Goal: Navigation & Orientation: Find specific page/section

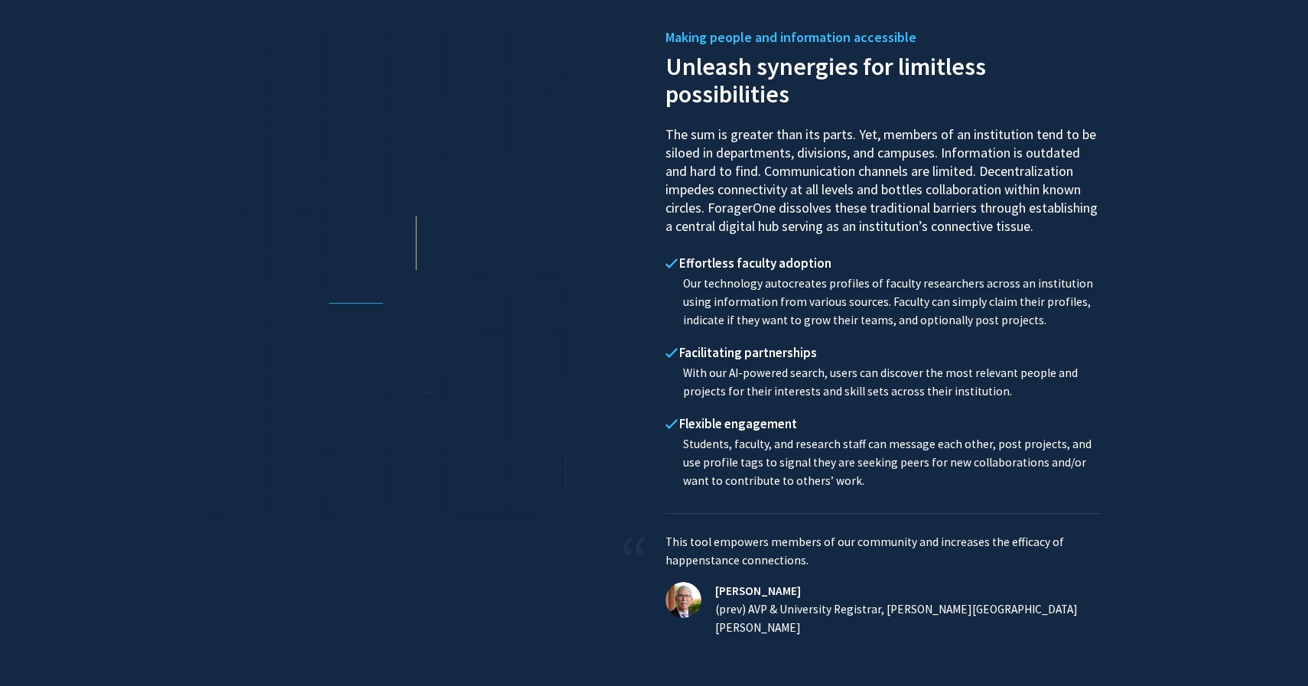
scroll to position [99, 0]
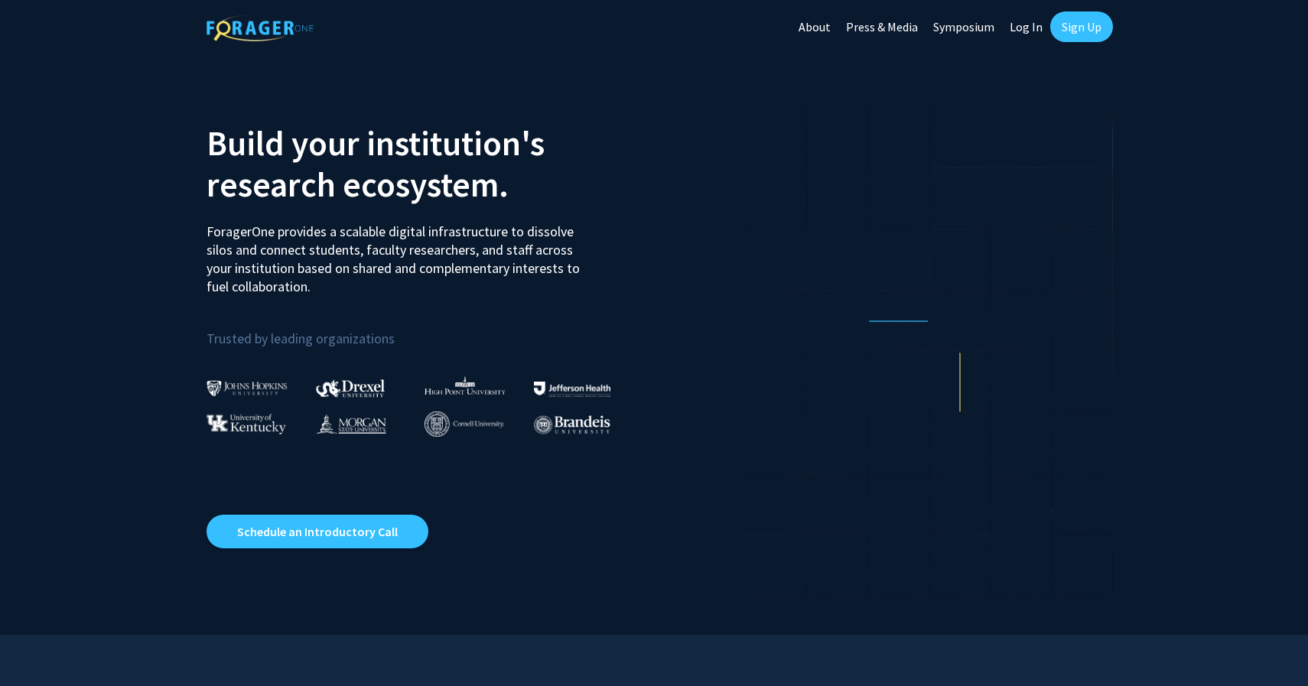
click at [1032, 28] on link "Log In" at bounding box center [1026, 27] width 48 height 54
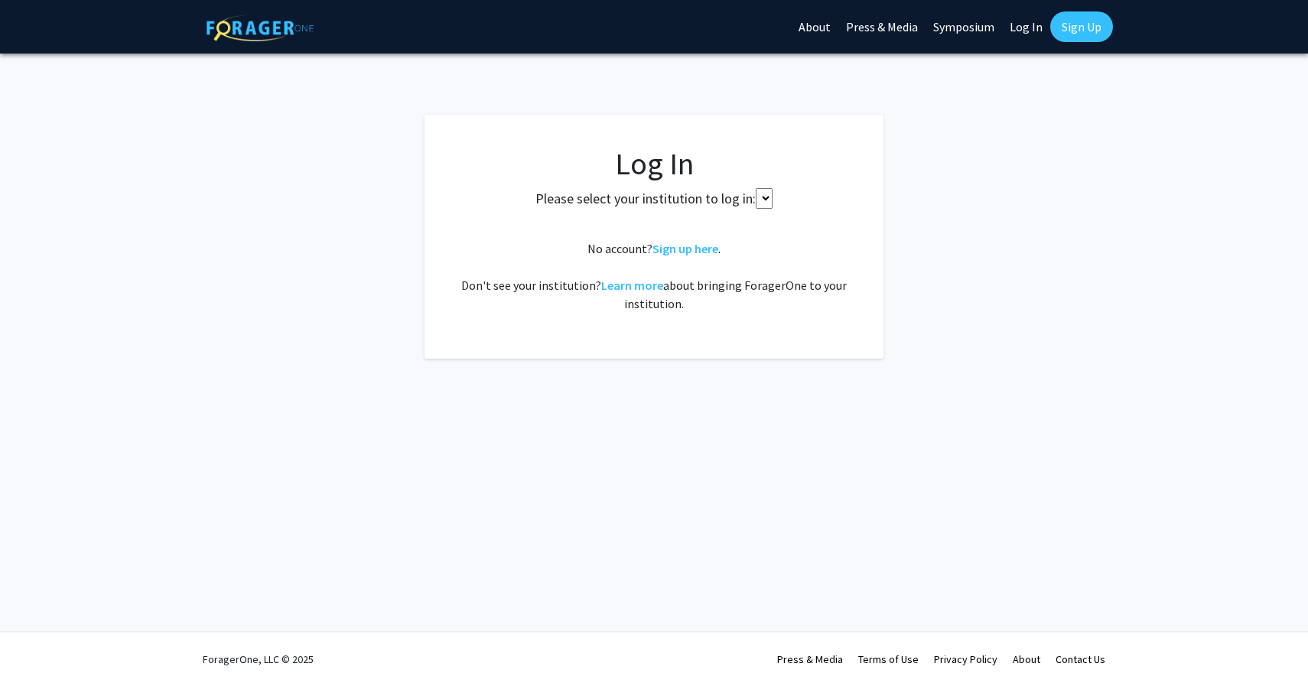
select select
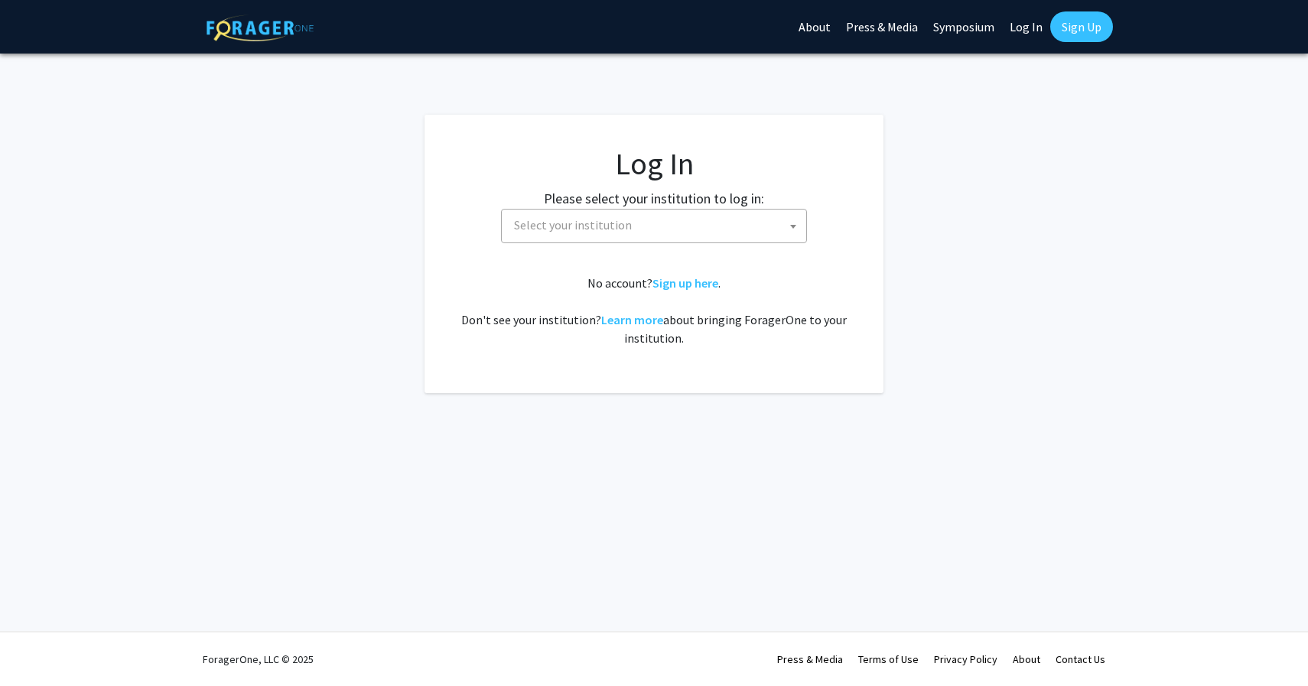
click at [766, 227] on span "Select your institution" at bounding box center [657, 225] width 298 height 31
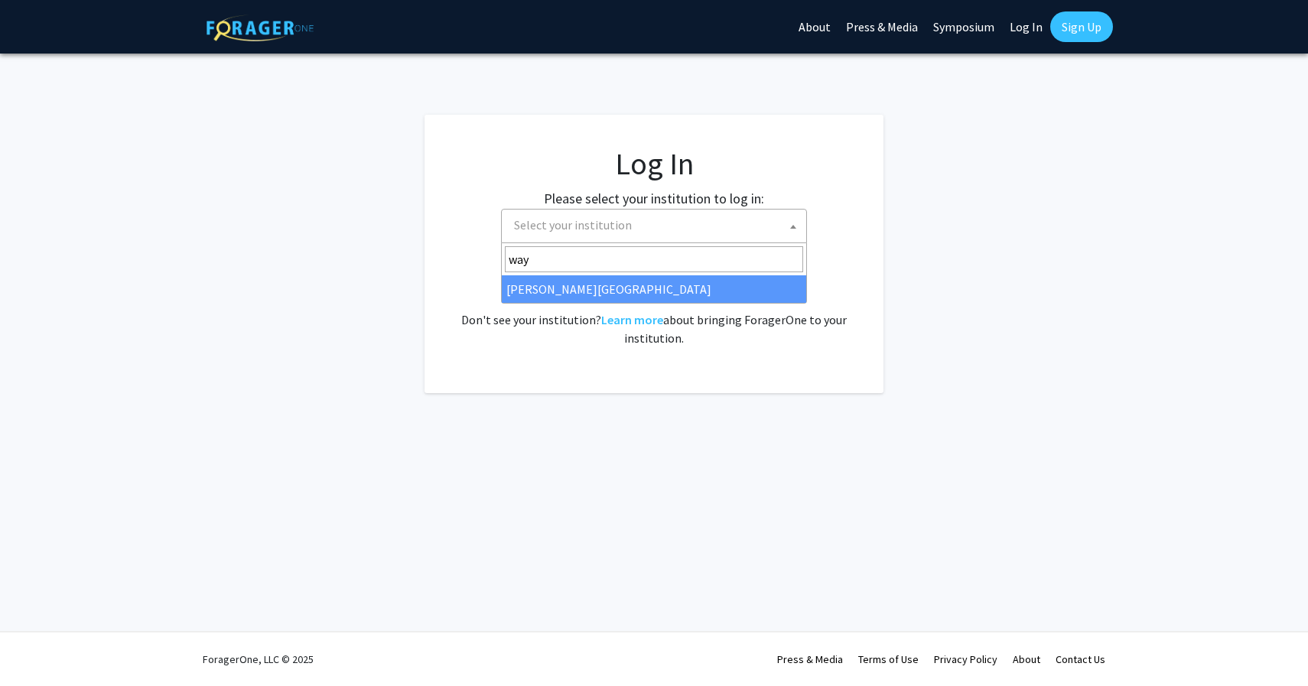
type input "way"
select select "21"
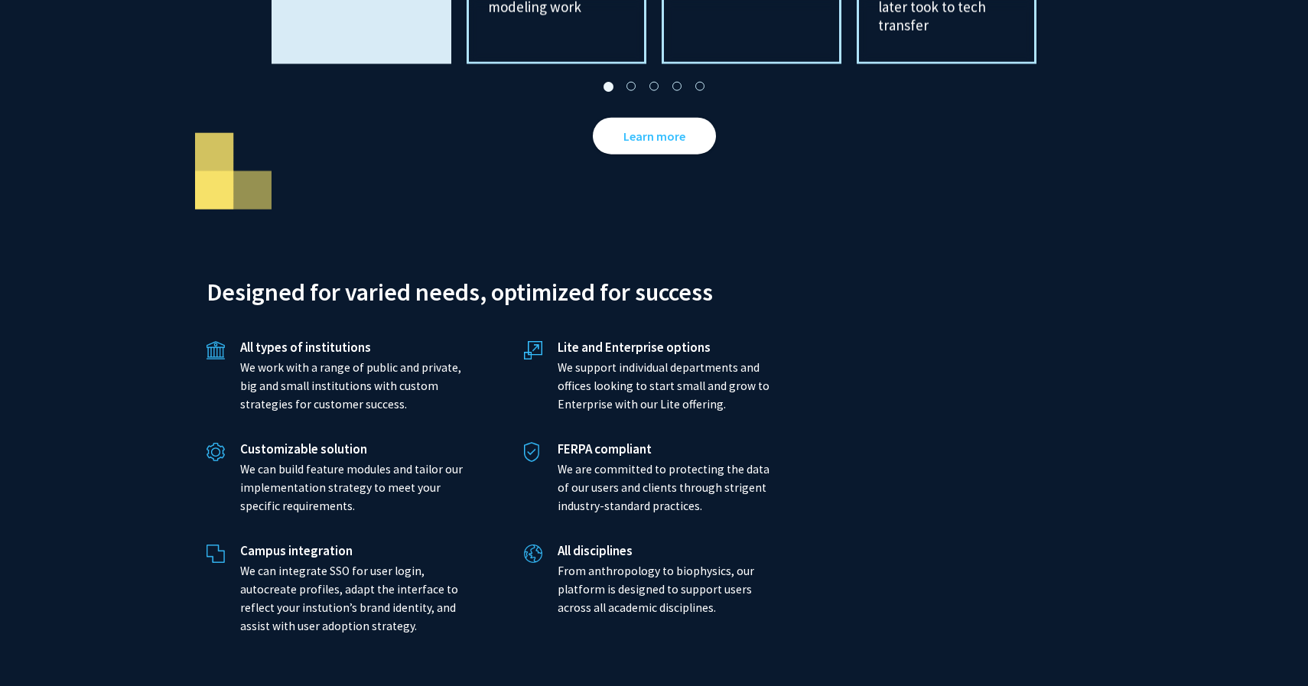
scroll to position [3126, 0]
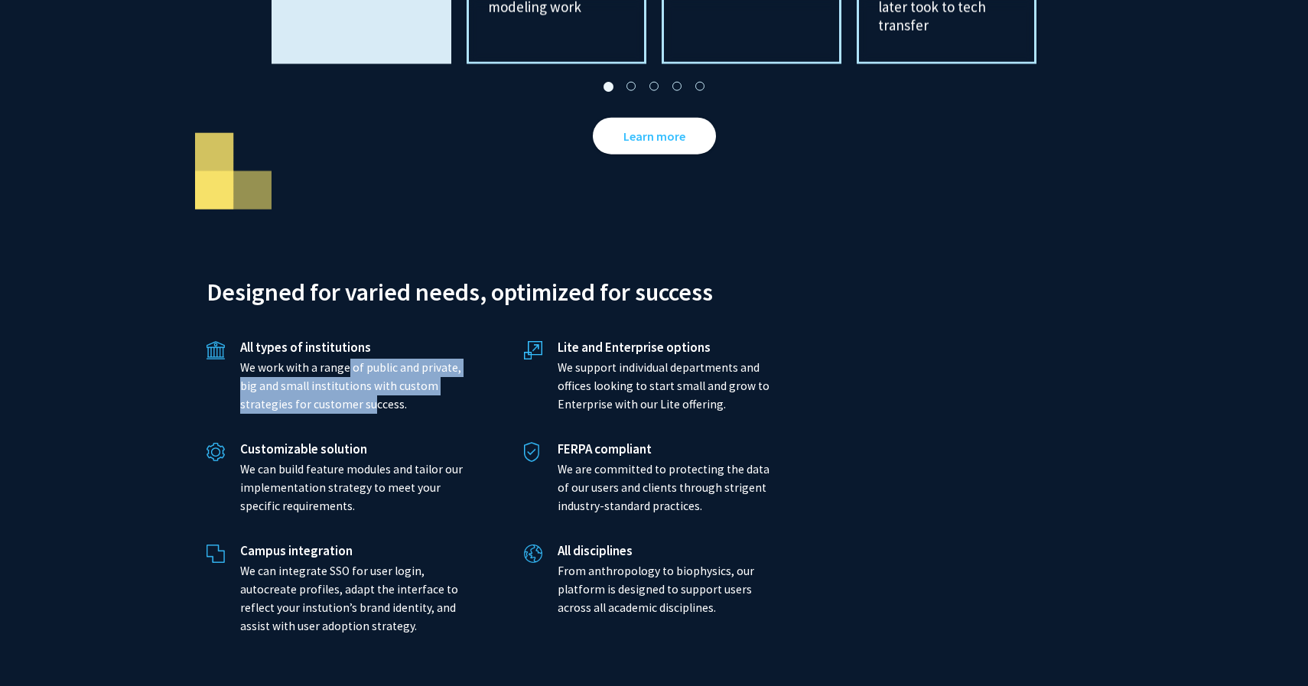
drag, startPoint x: 338, startPoint y: 343, endPoint x: 363, endPoint y: 389, distance: 52.0
click at [363, 390] on p "We work with a range of public and private, big and small institutions with cus…" at bounding box center [351, 386] width 223 height 55
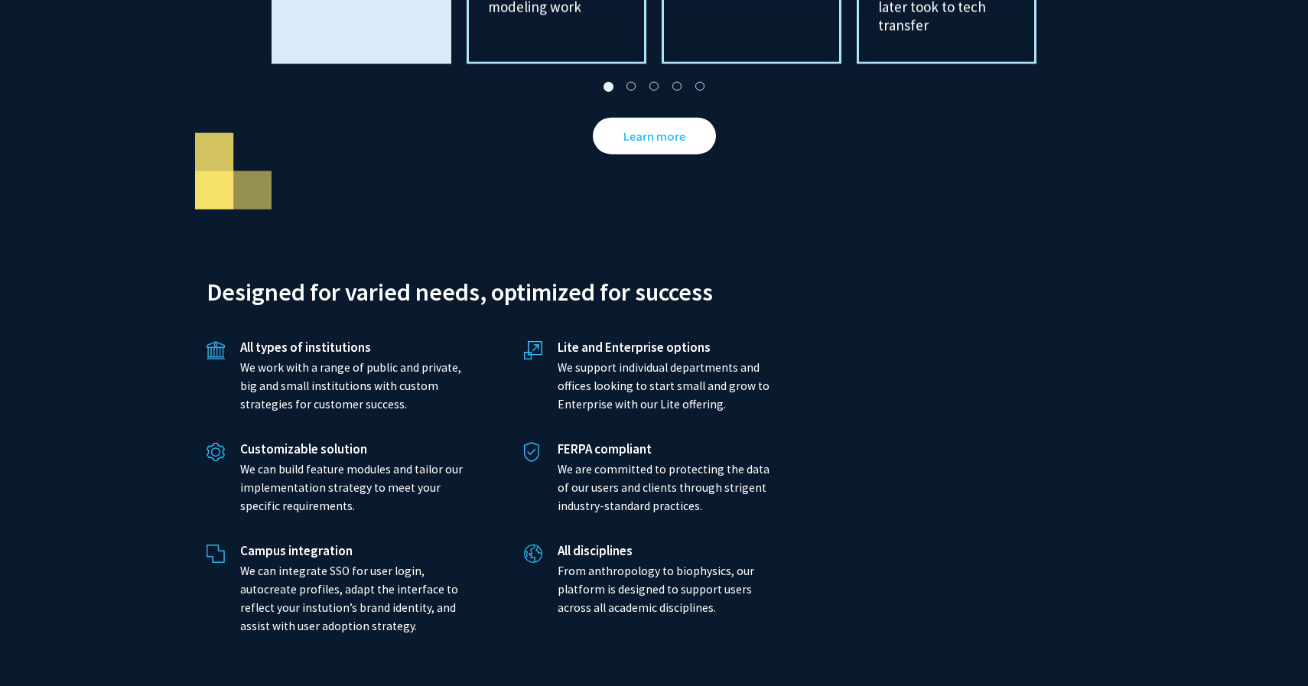
click at [360, 461] on p "We can build feature modules and tailor our implementation strategy to meet you…" at bounding box center [351, 488] width 223 height 55
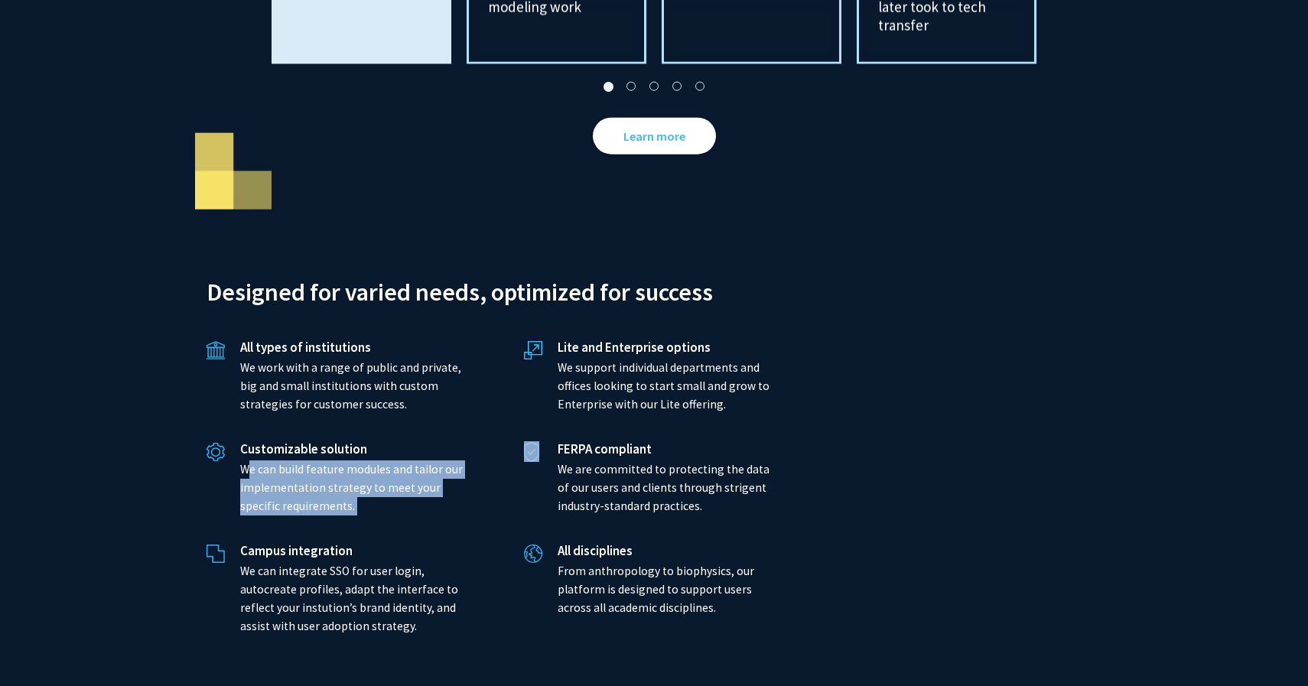
click at [360, 461] on p "We can build feature modules and tailor our implementation strategy to meet you…" at bounding box center [351, 488] width 223 height 55
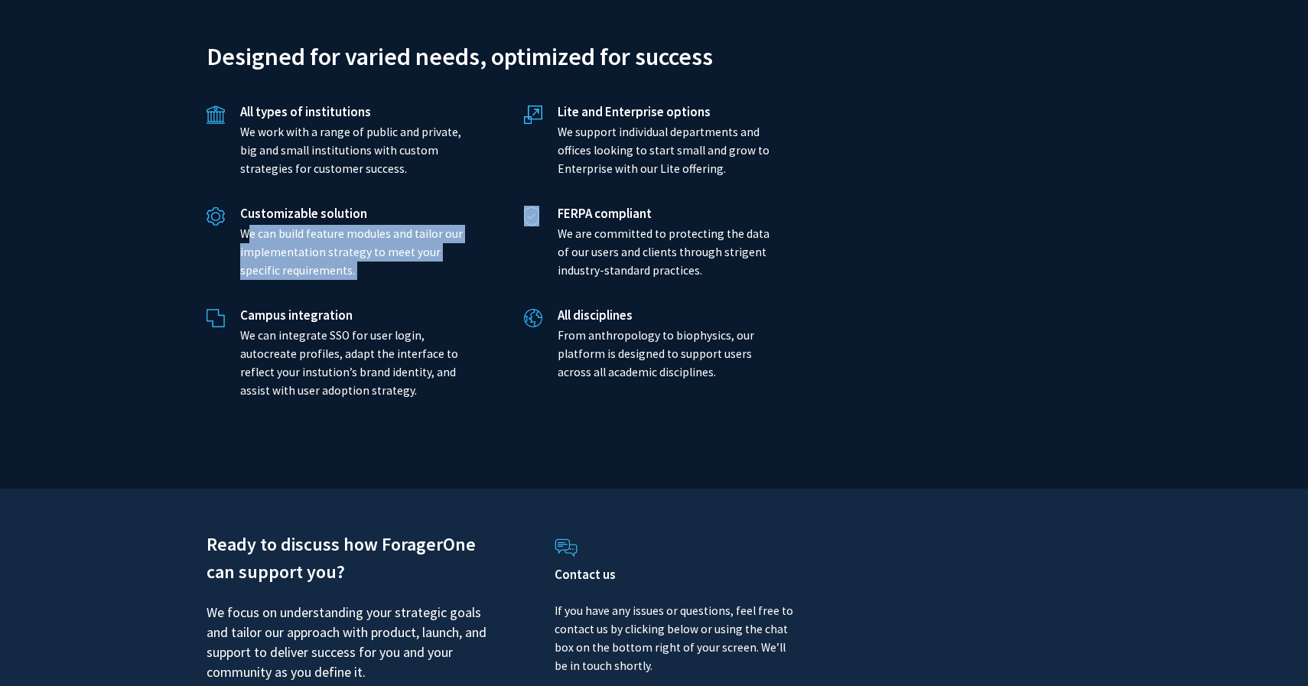
scroll to position [3466, 0]
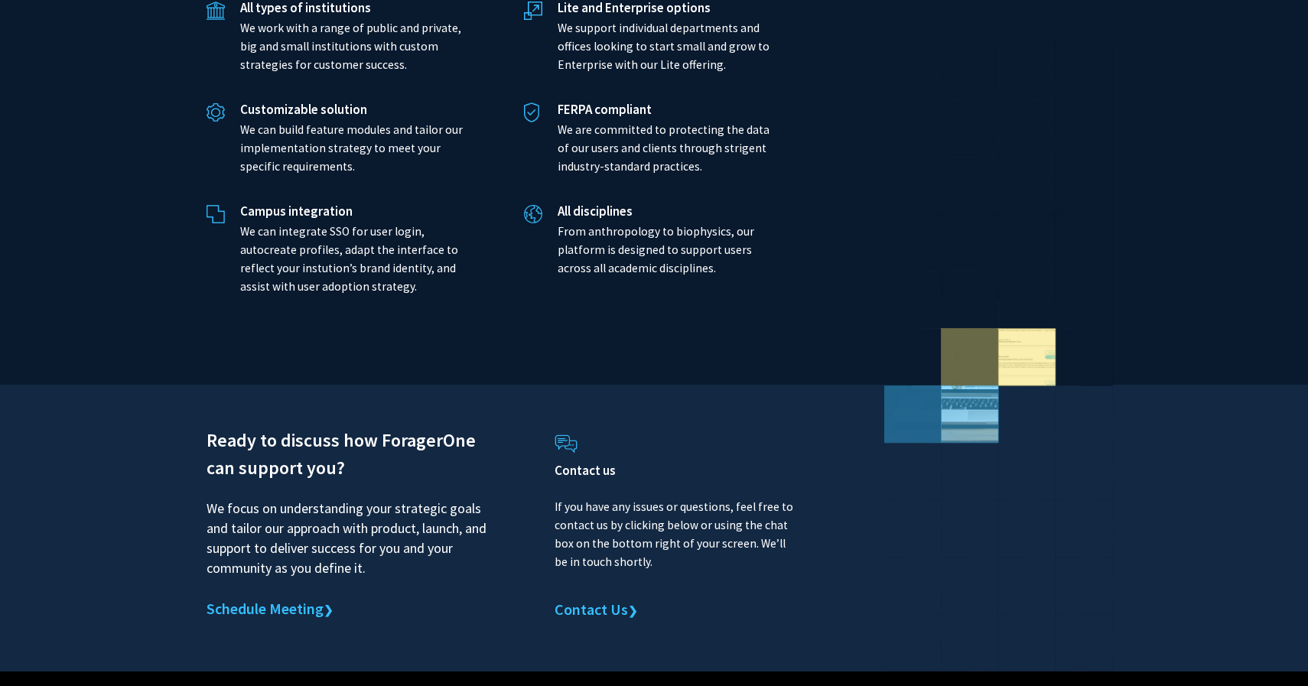
click at [314, 223] on p "We can integrate SSO for user login, autocreate profiles, adapt the interface t…" at bounding box center [351, 259] width 223 height 73
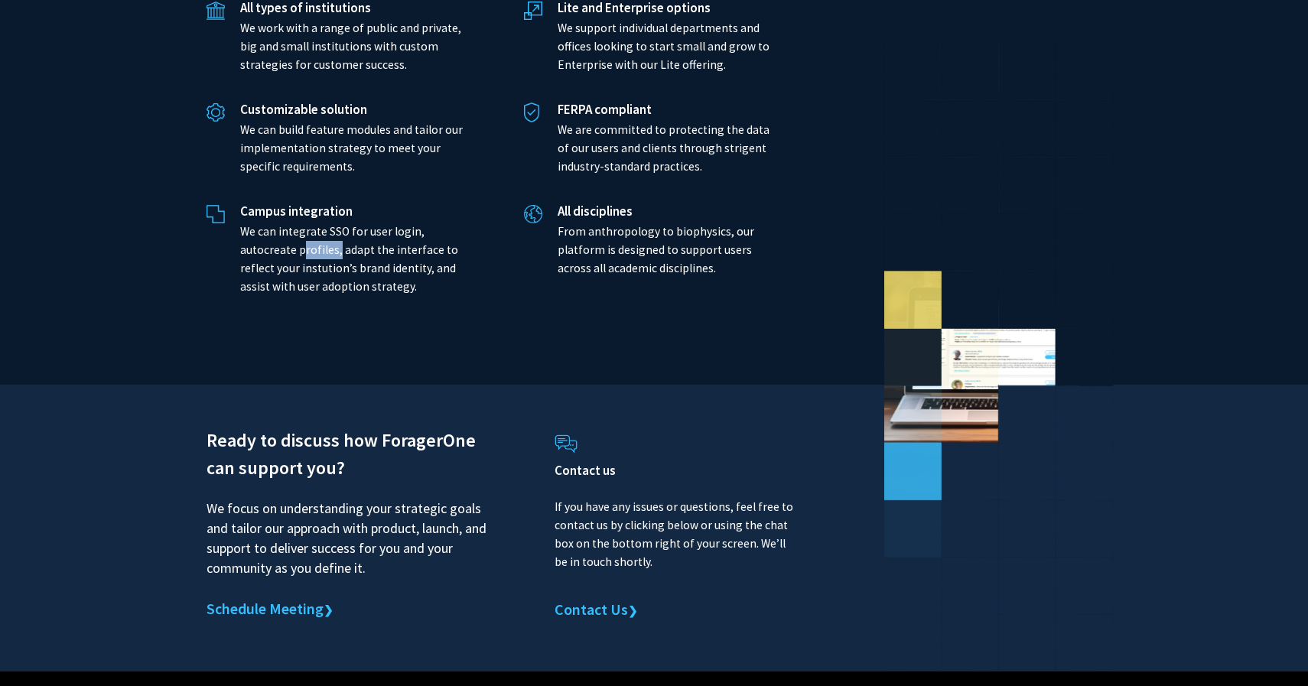
click at [314, 223] on p "We can integrate SSO for user login, autocreate profiles, adapt the interface t…" at bounding box center [351, 259] width 223 height 73
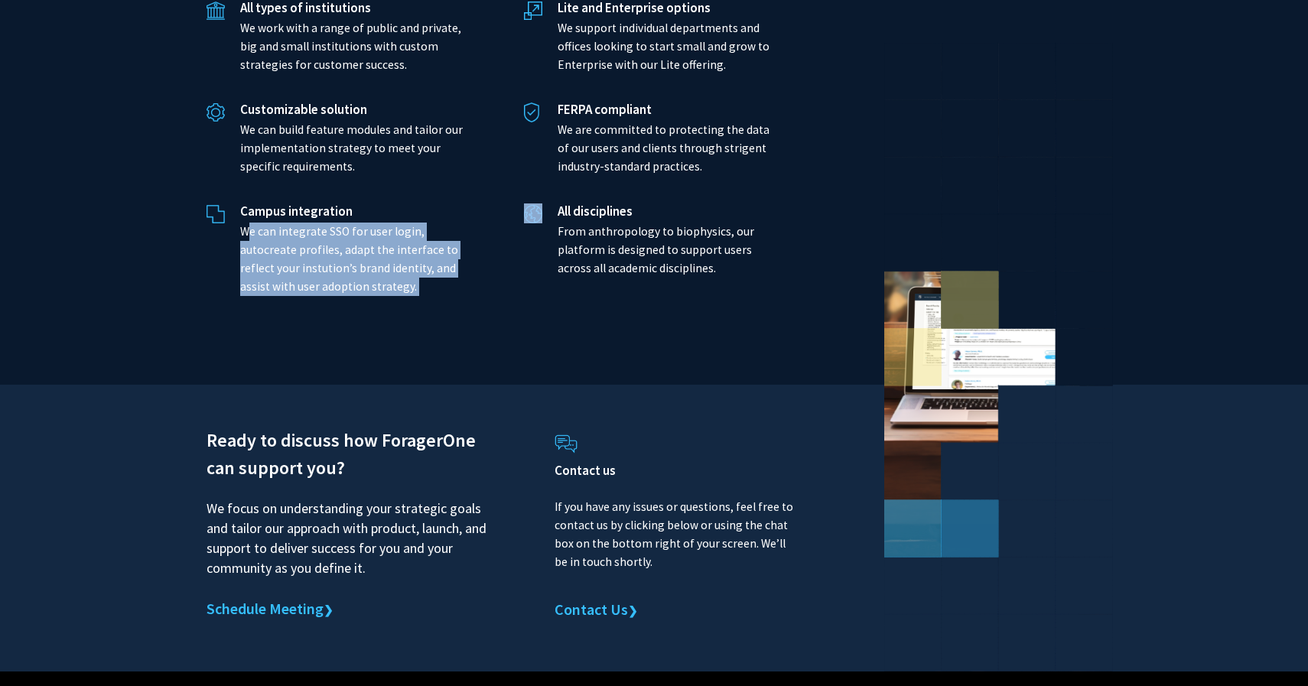
click at [314, 223] on p "We can integrate SSO for user login, autocreate profiles, adapt the interface t…" at bounding box center [351, 259] width 223 height 73
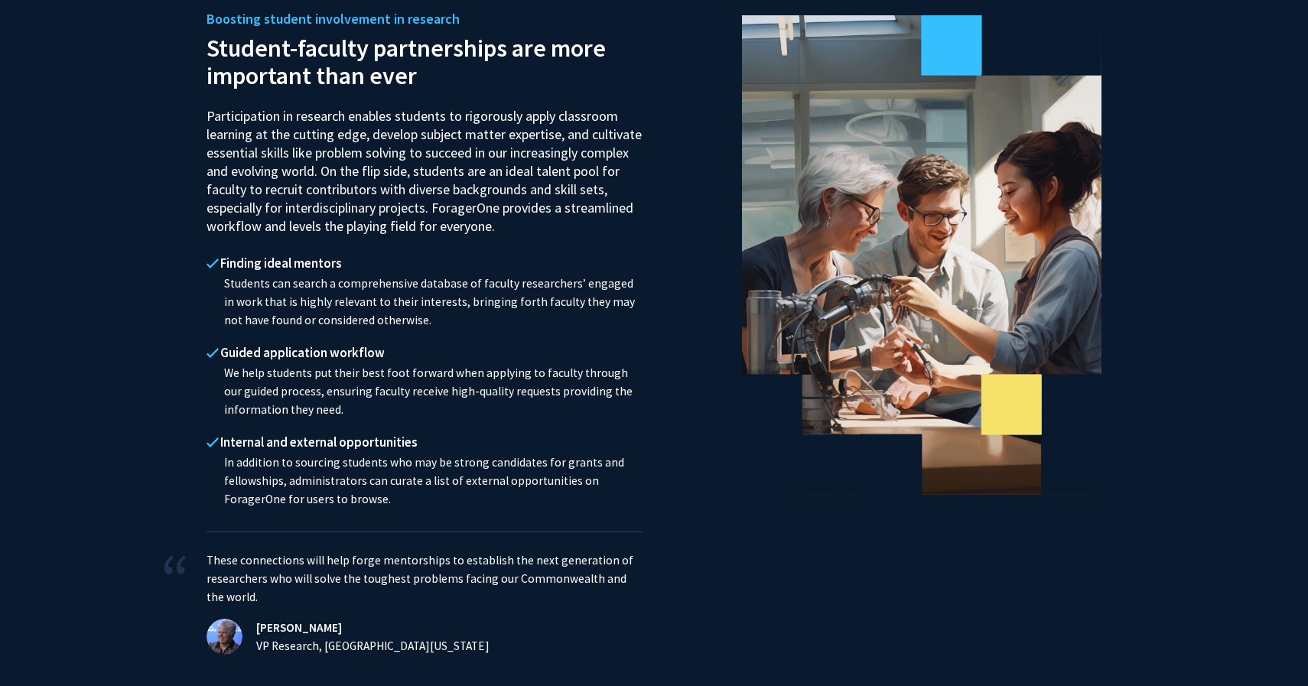
scroll to position [972, 0]
